Goal: Navigation & Orientation: Find specific page/section

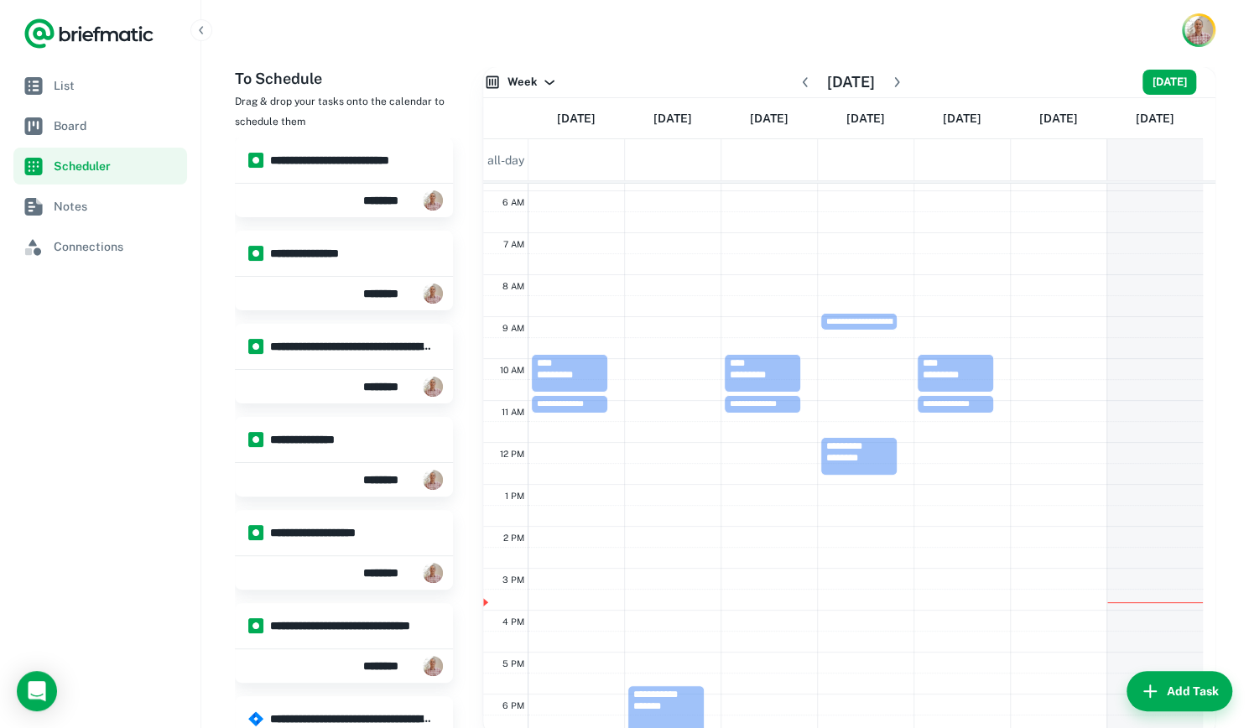
scroll to position [221, 0]
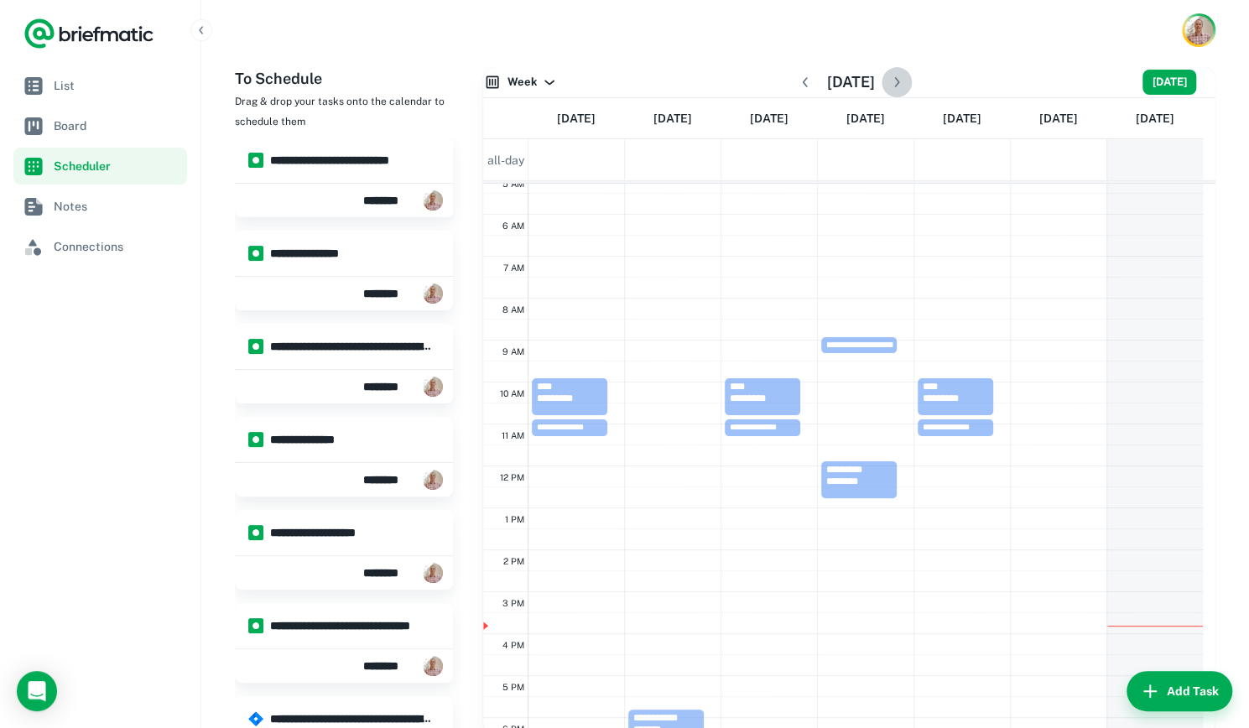
click at [899, 87] on icon "button" at bounding box center [896, 82] width 5 height 10
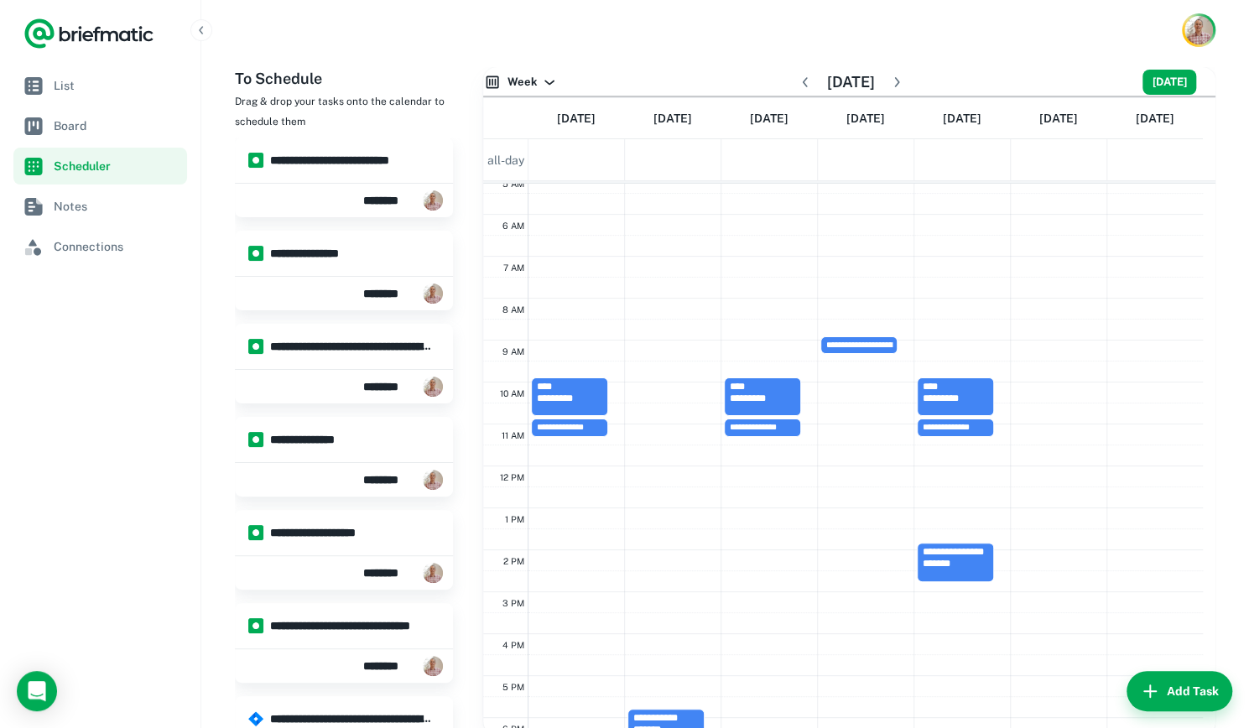
scroll to position [249, 0]
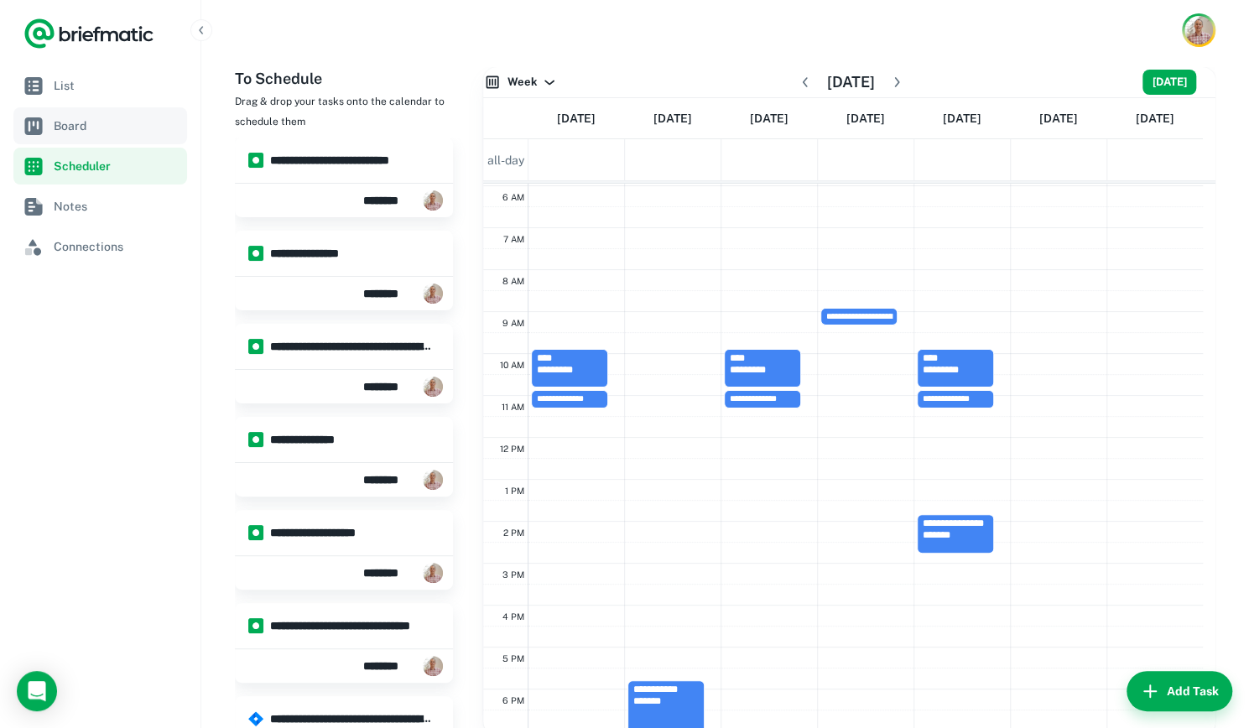
click at [50, 123] on link "Board" at bounding box center [100, 125] width 174 height 37
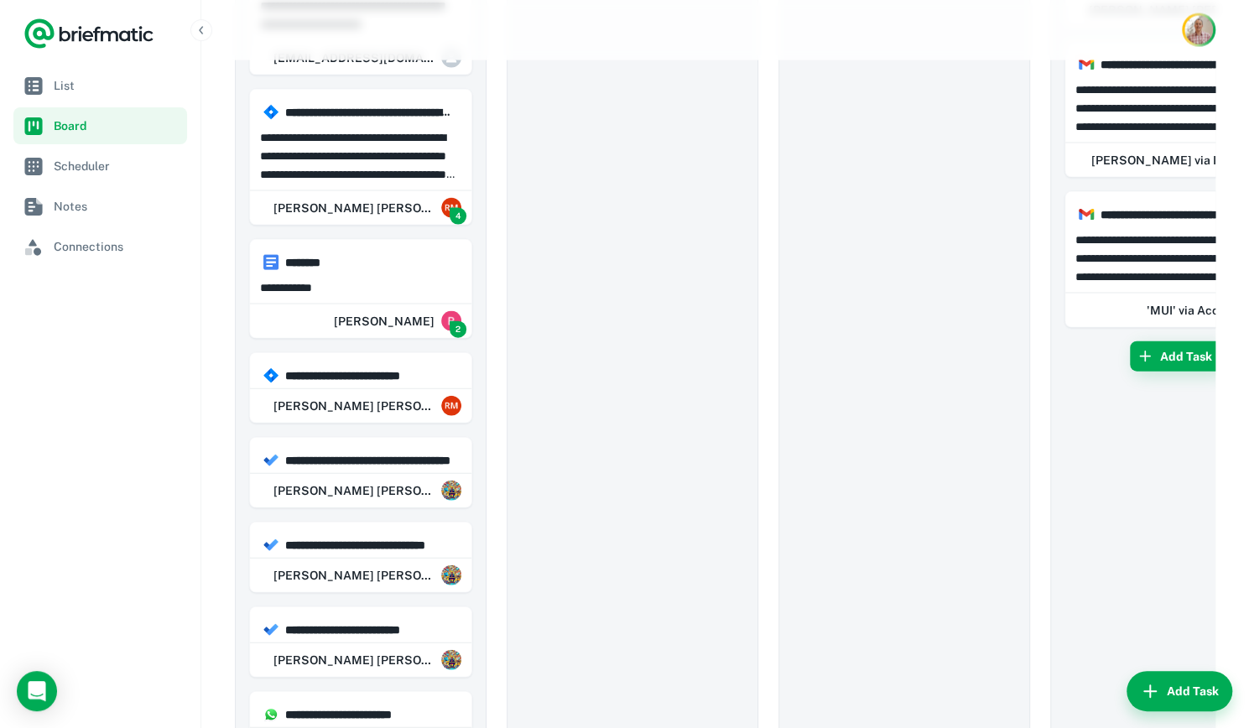
scroll to position [2018, 0]
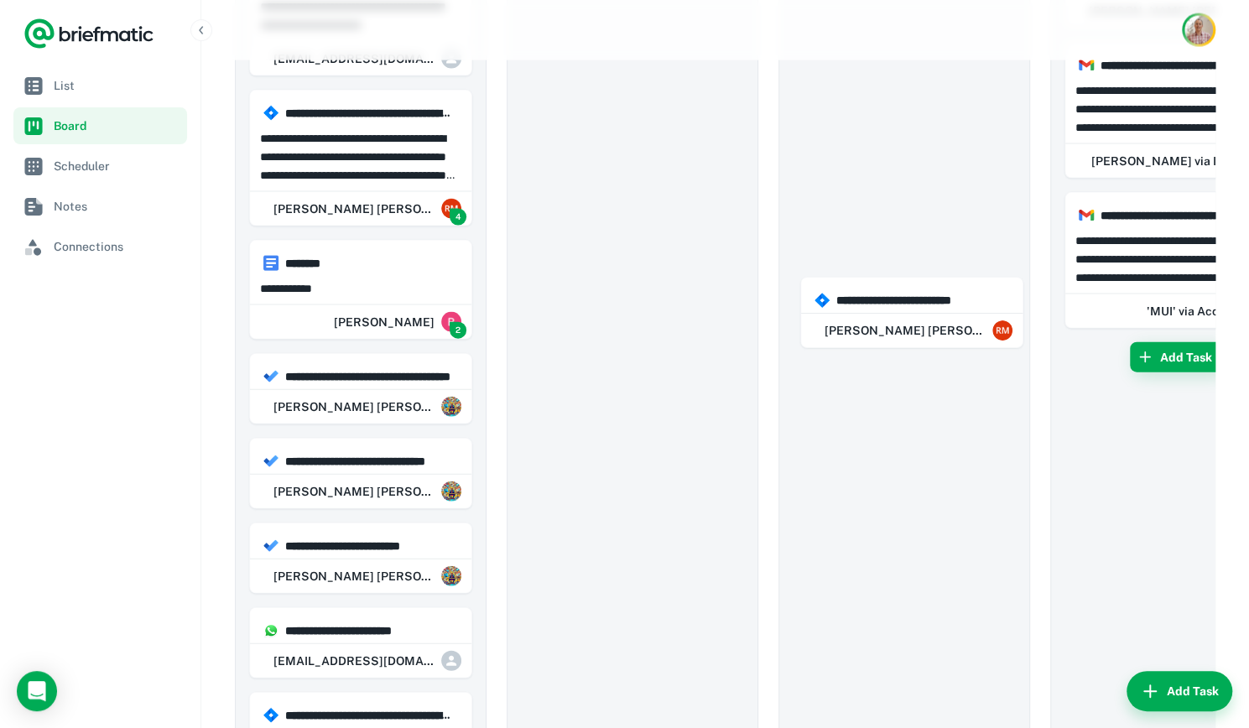
drag, startPoint x: 368, startPoint y: 366, endPoint x: 936, endPoint y: 314, distance: 570.0
click at [354, 281] on div "**********" at bounding box center [360, 287] width 221 height 29
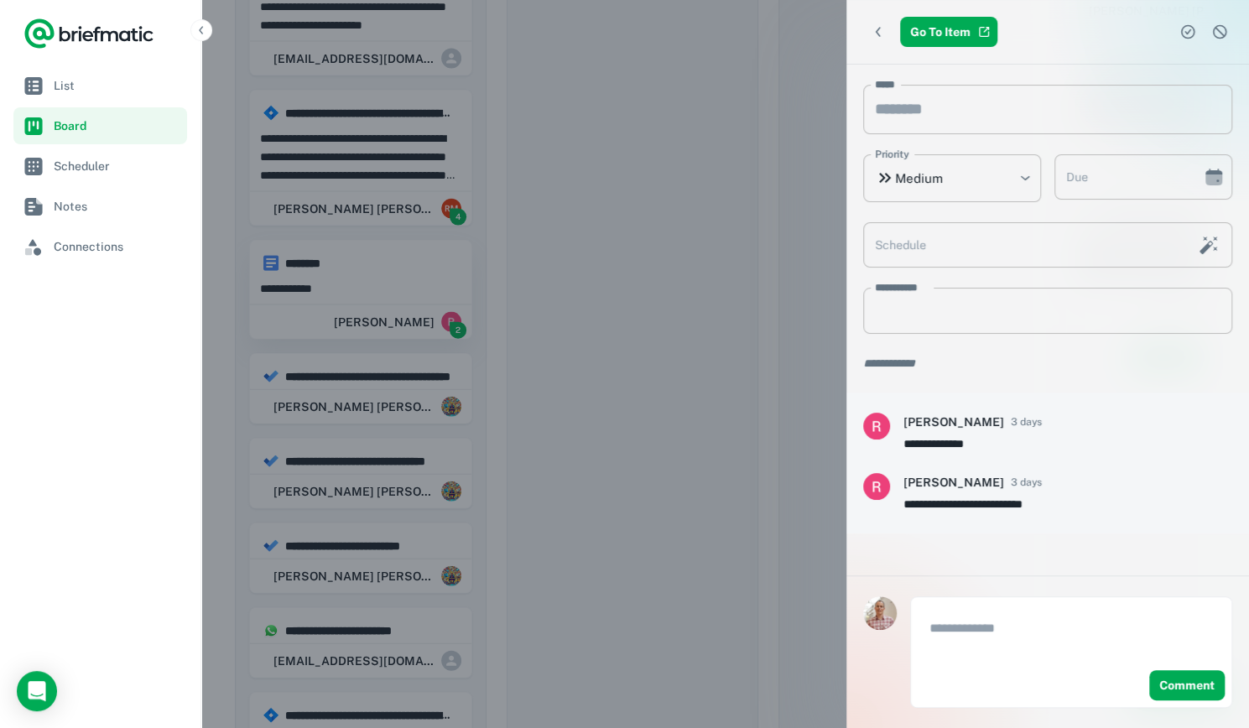
click at [354, 281] on div at bounding box center [624, 364] width 1249 height 728
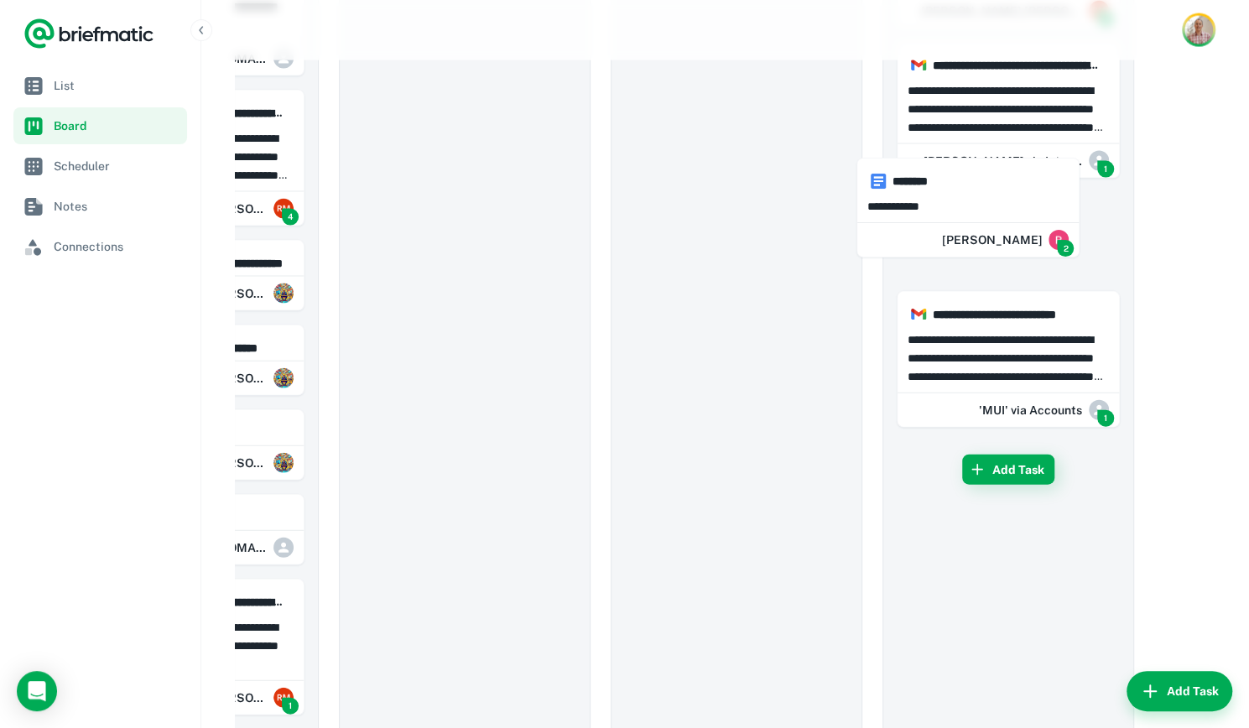
drag, startPoint x: 354, startPoint y: 281, endPoint x: 984, endPoint y: 214, distance: 634.1
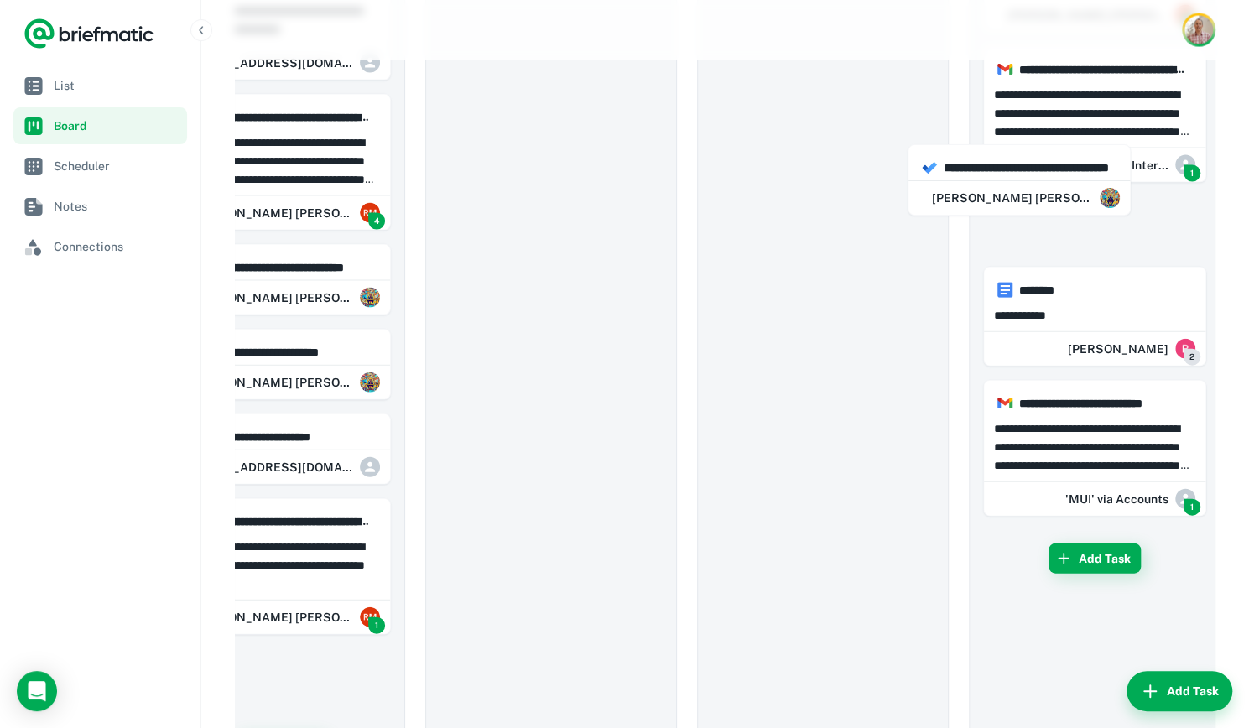
scroll to position [2011, 0]
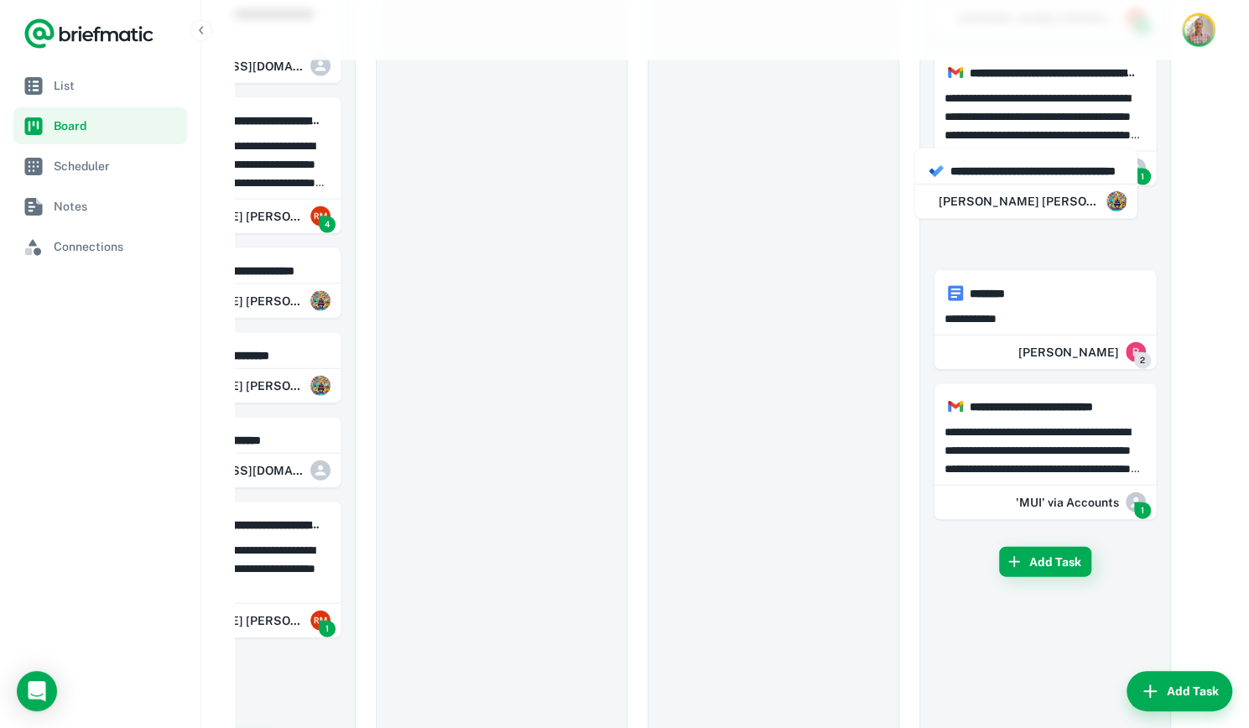
drag, startPoint x: 310, startPoint y: 265, endPoint x: 1260, endPoint y: 140, distance: 958.2
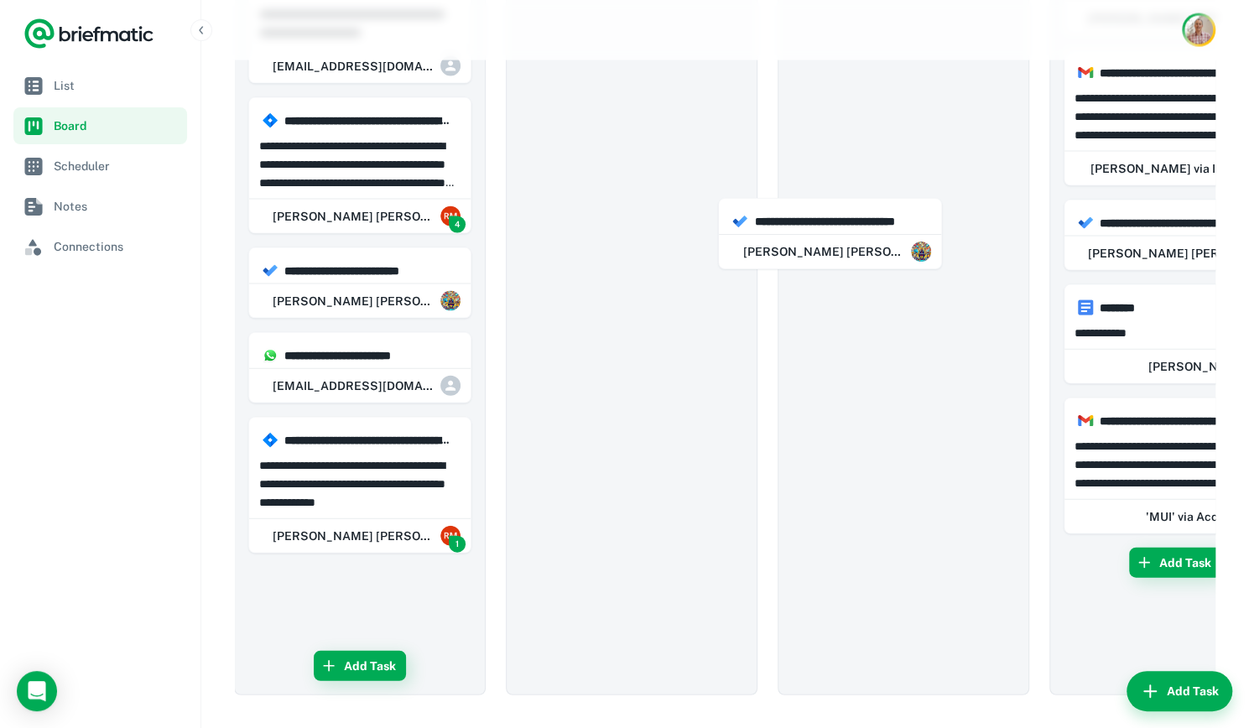
scroll to position [0, 0]
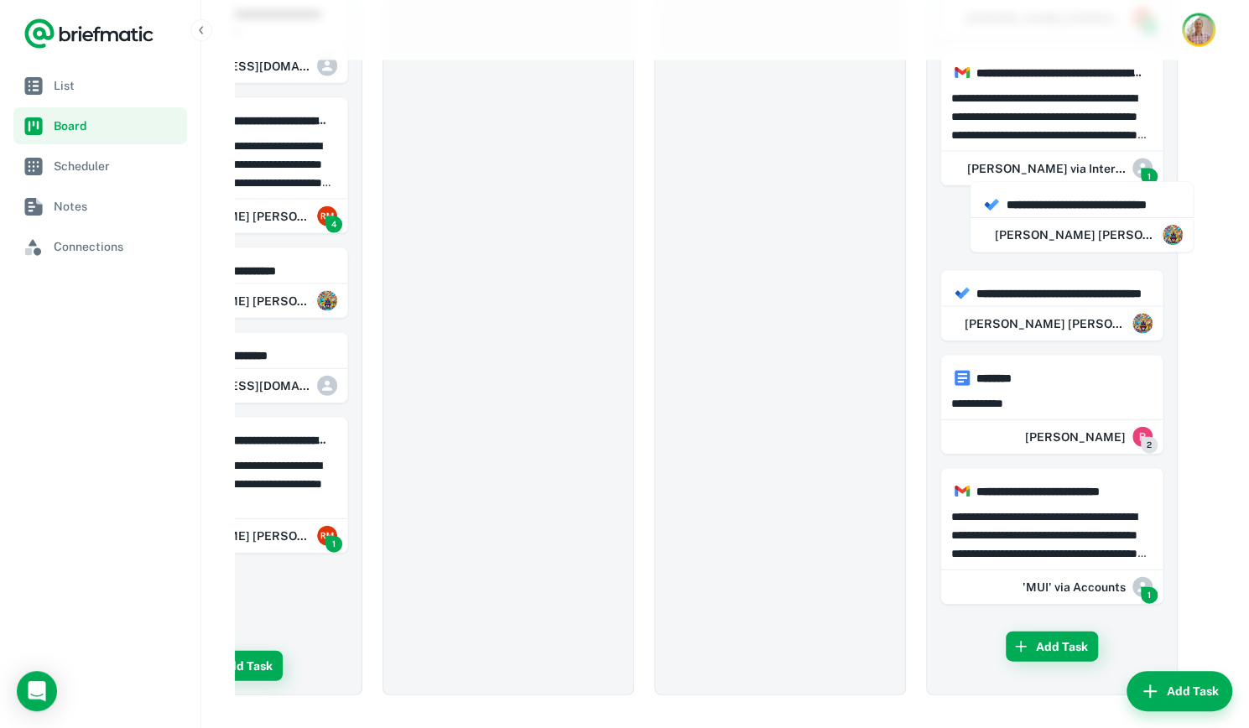
drag, startPoint x: 332, startPoint y: 272, endPoint x: 1119, endPoint y: 180, distance: 791.8
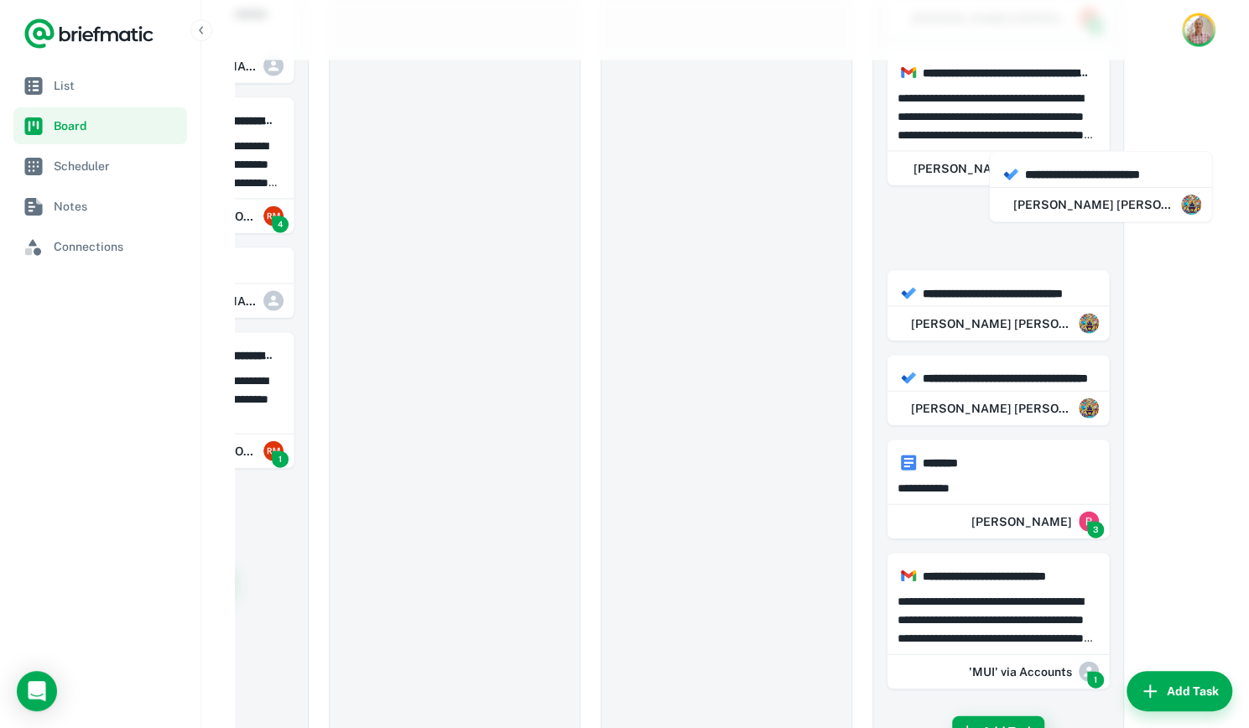
drag, startPoint x: 314, startPoint y: 277, endPoint x: 1062, endPoint y: 193, distance: 751.8
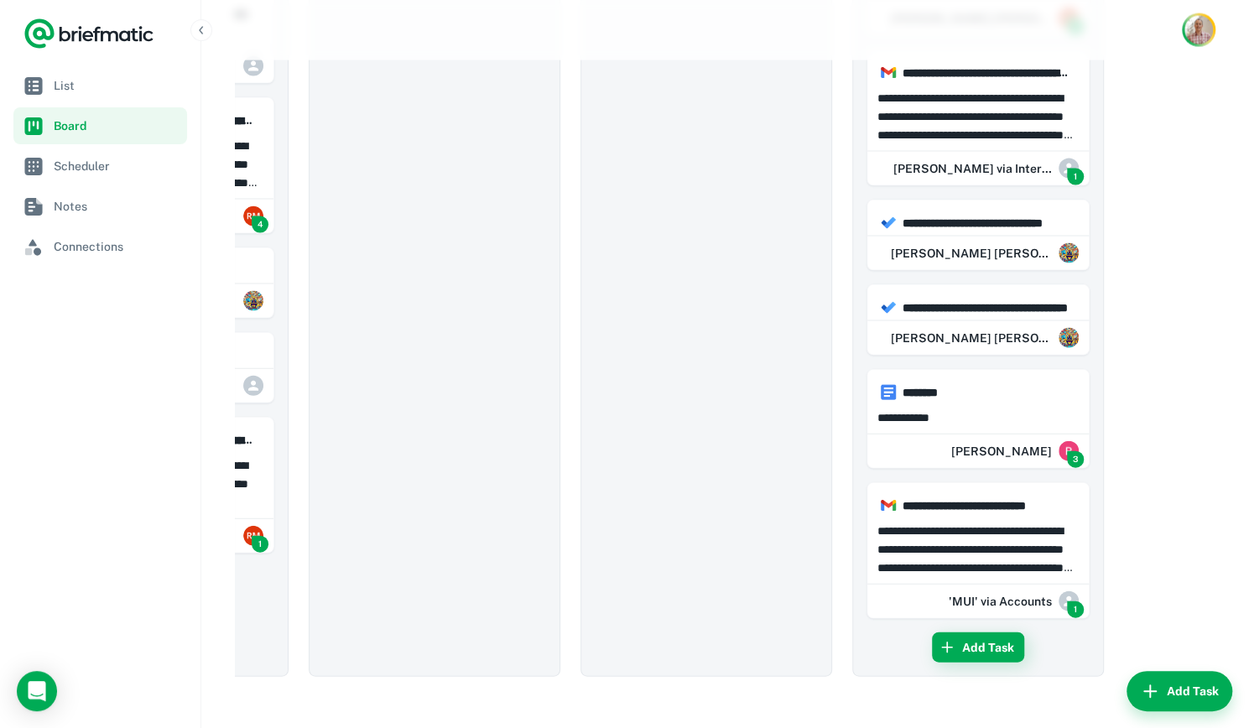
scroll to position [0, 0]
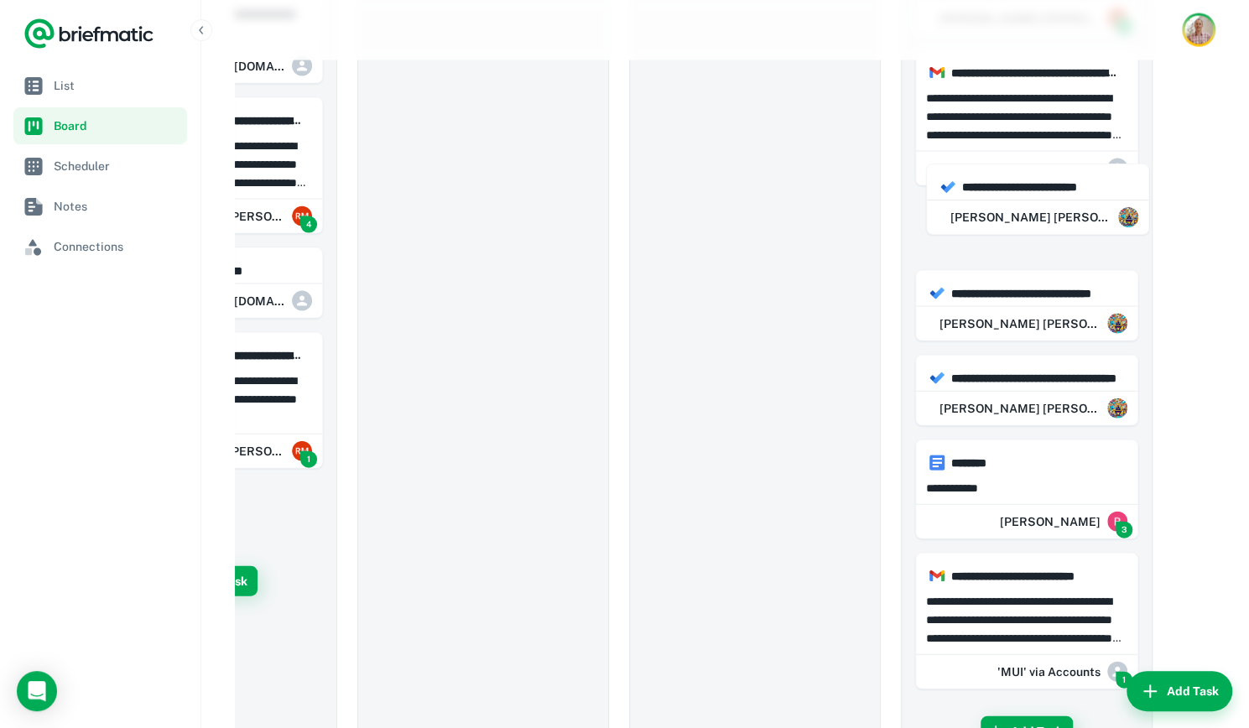
drag, startPoint x: 332, startPoint y: 276, endPoint x: 1033, endPoint y: 204, distance: 704.7
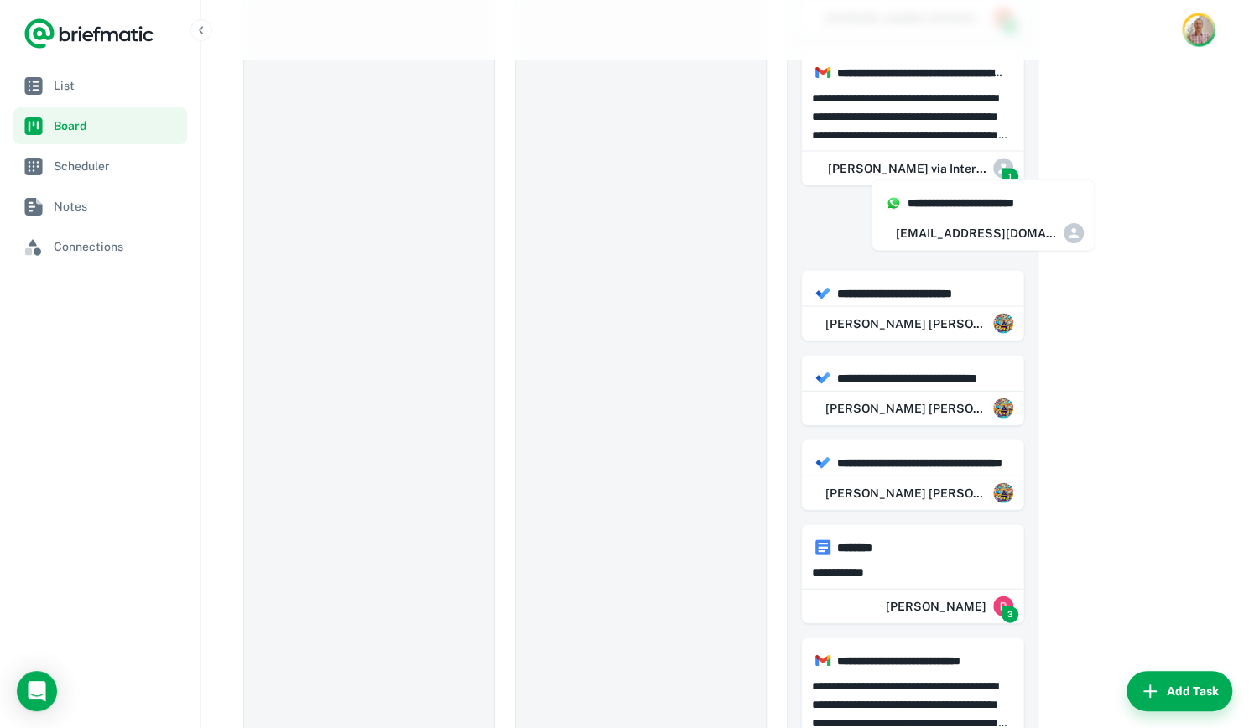
scroll to position [0, 265]
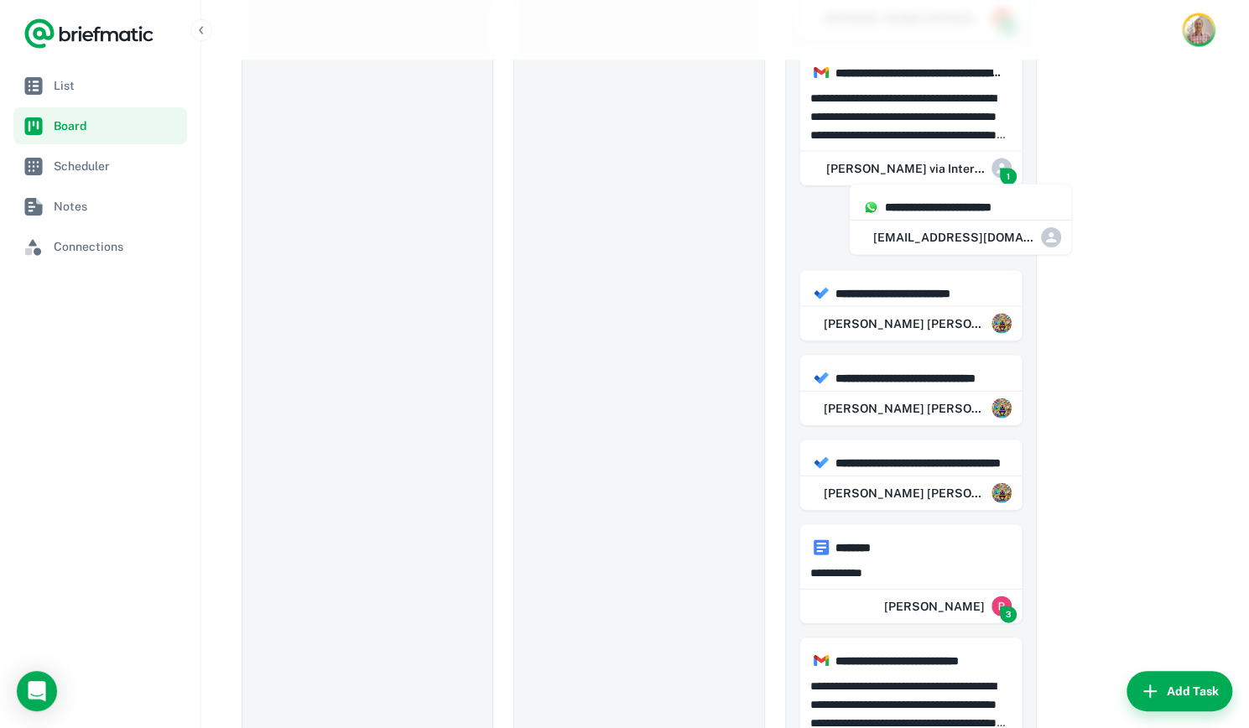
drag, startPoint x: 323, startPoint y: 281, endPoint x: 932, endPoint y: 230, distance: 611.7
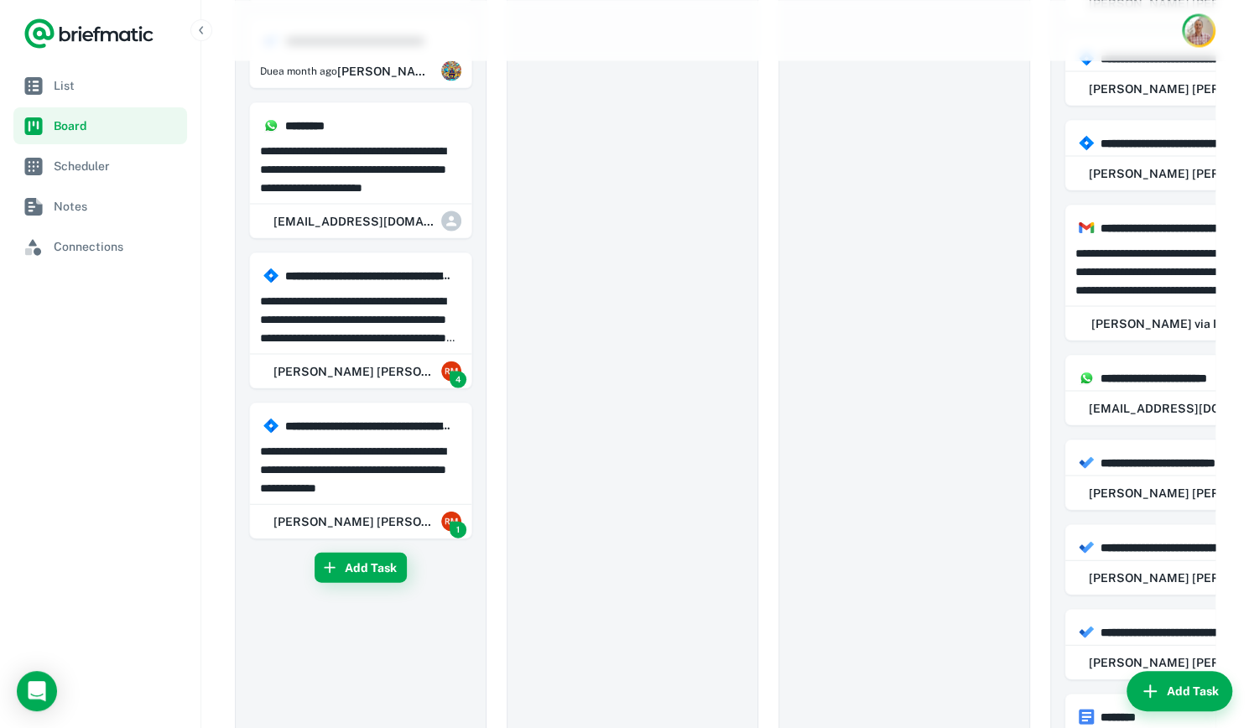
scroll to position [1854, 0]
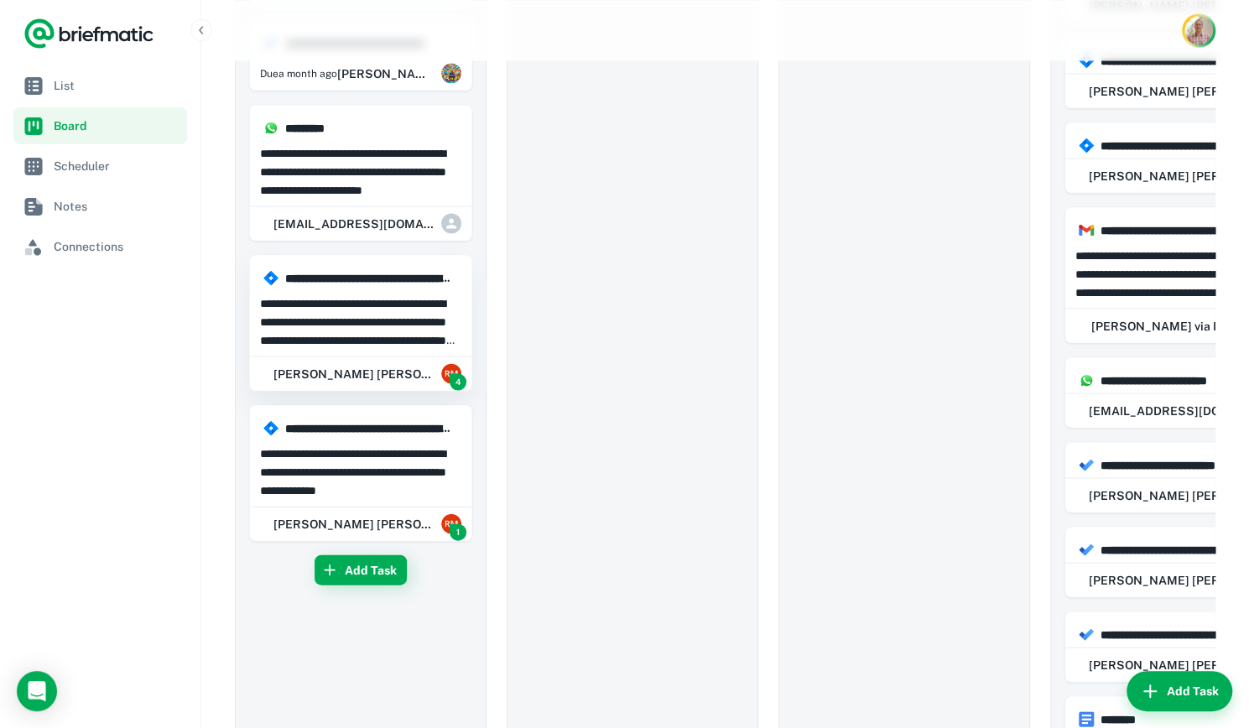
click at [330, 293] on p at bounding box center [361, 320] width 202 height 55
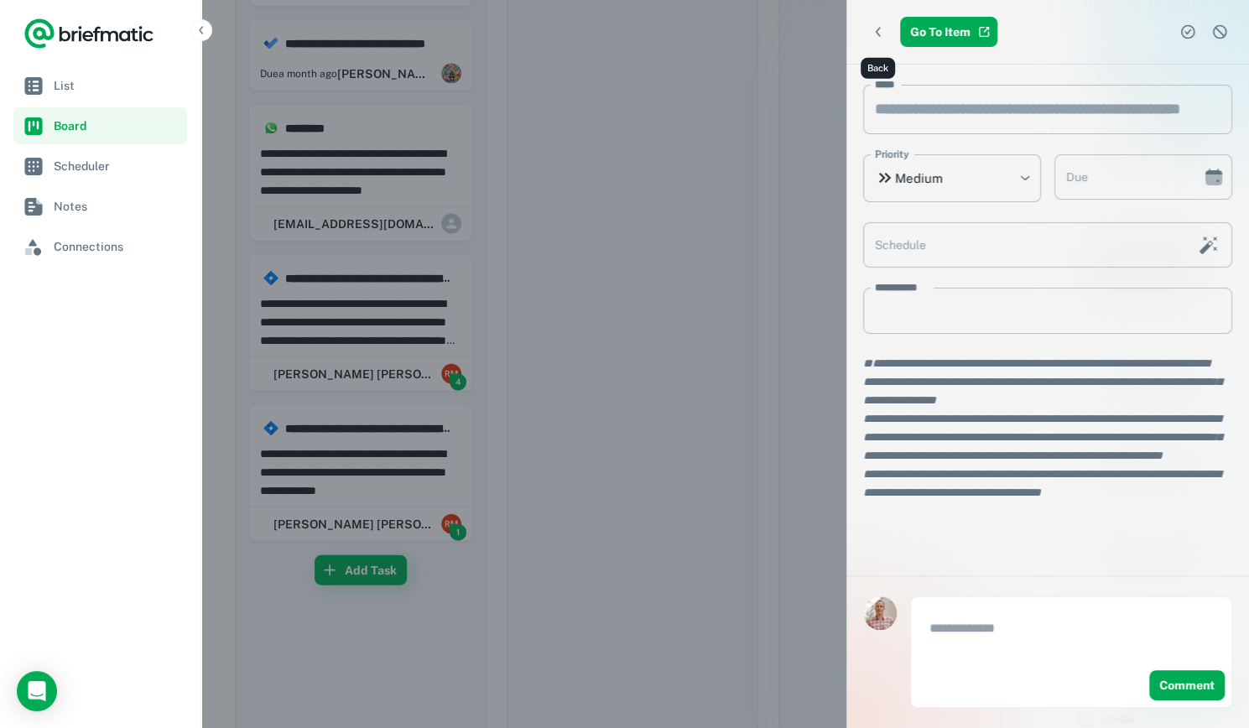
click at [880, 28] on icon "Back" at bounding box center [878, 31] width 17 height 17
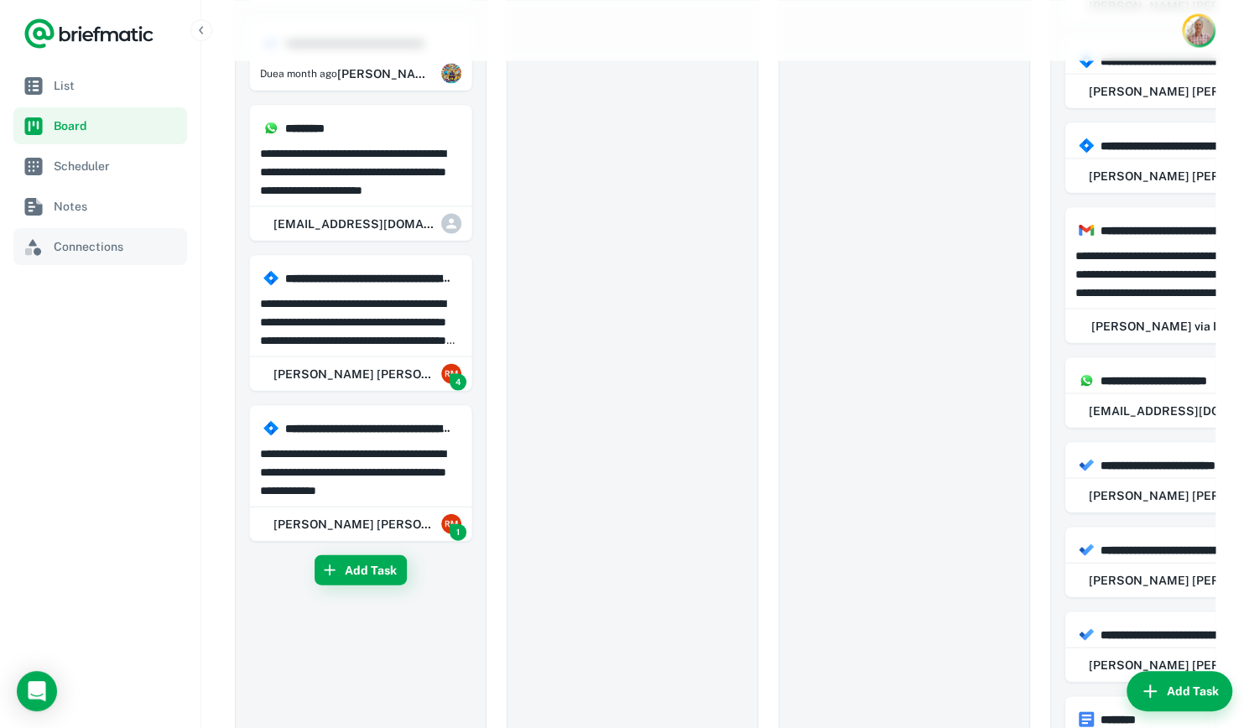
click at [101, 242] on span "Connections" at bounding box center [117, 246] width 127 height 18
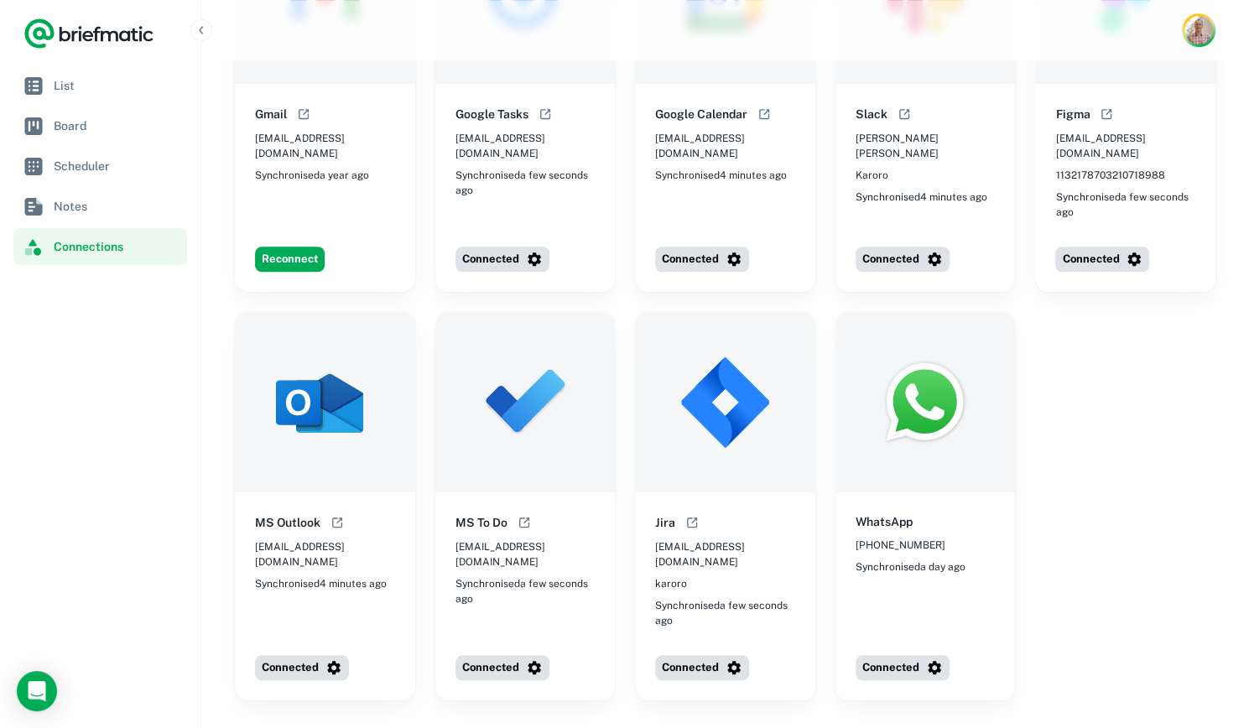
scroll to position [560, 0]
